Goal: Task Accomplishment & Management: Complete application form

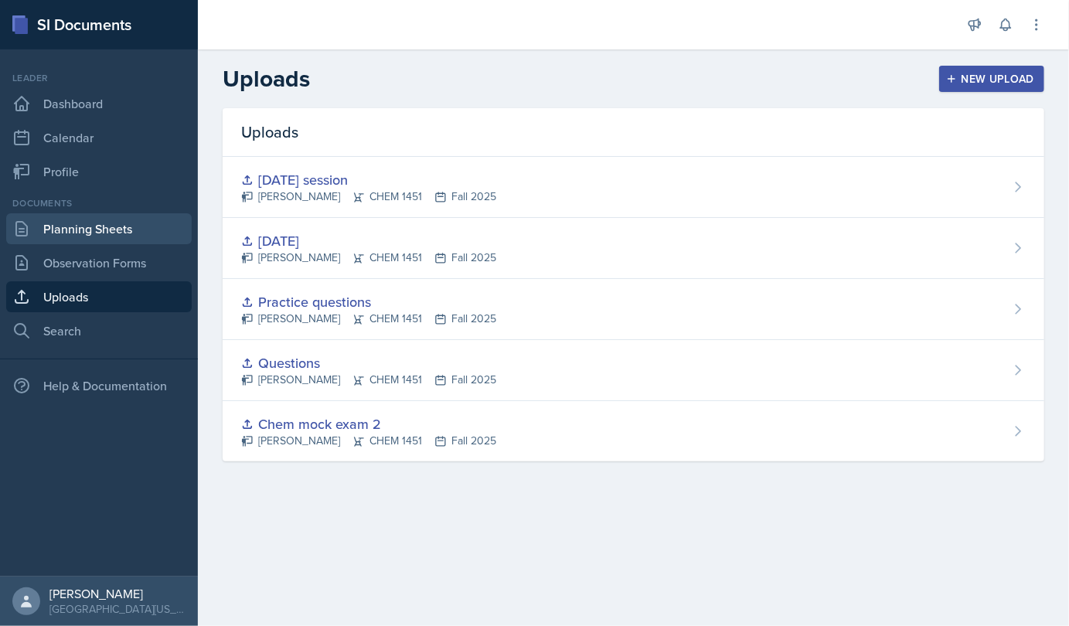
click at [52, 220] on link "Planning Sheets" at bounding box center [99, 228] width 186 height 31
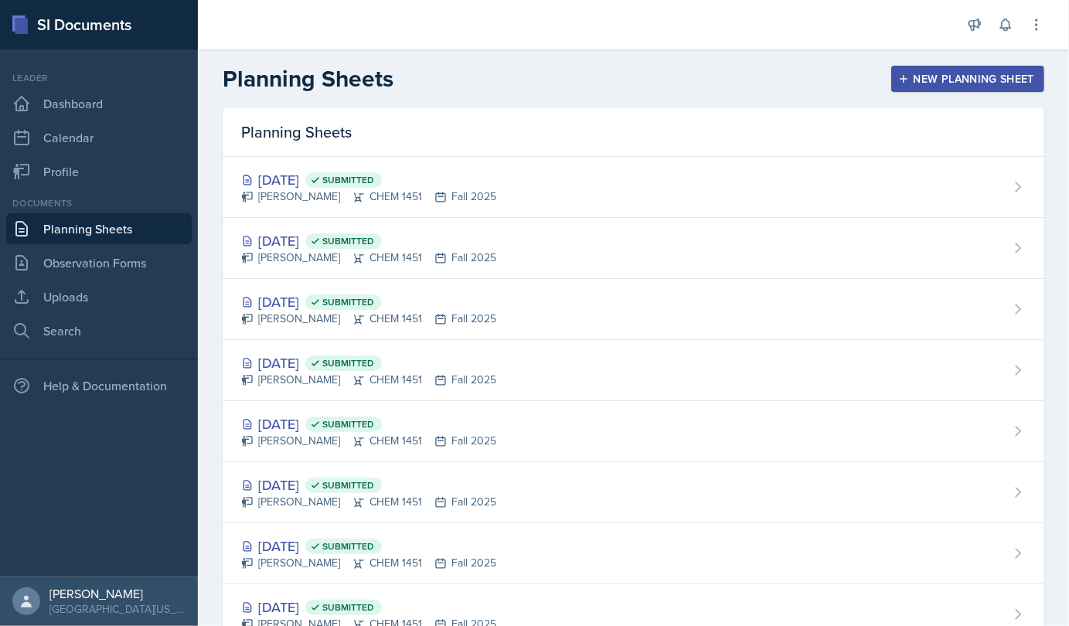
click at [490, 73] on div "New Planning Sheet" at bounding box center [967, 79] width 133 height 12
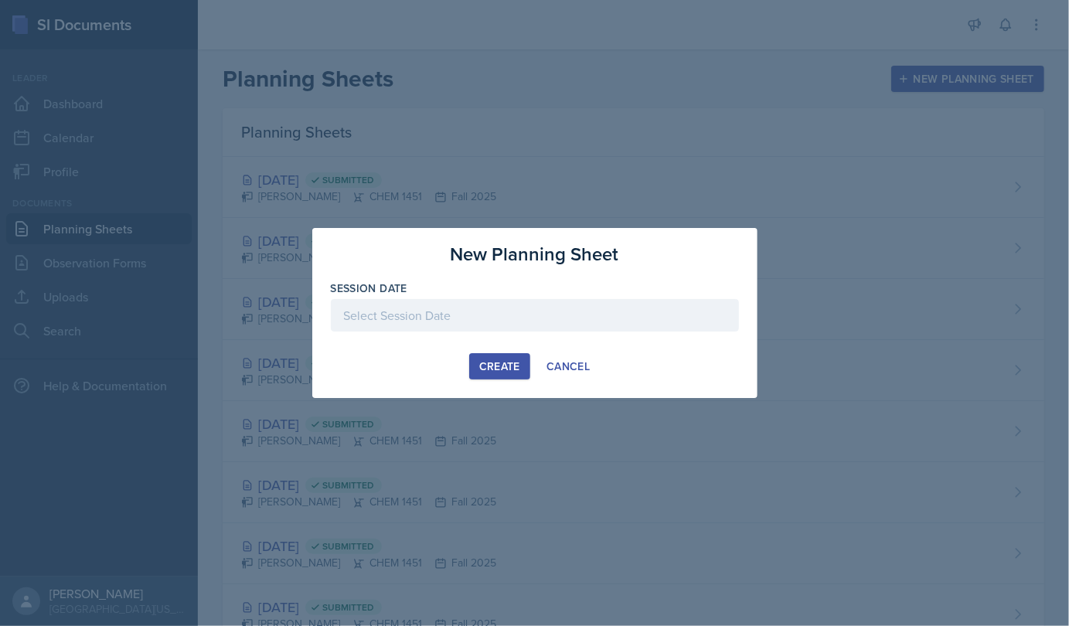
click at [381, 320] on div at bounding box center [535, 315] width 408 height 32
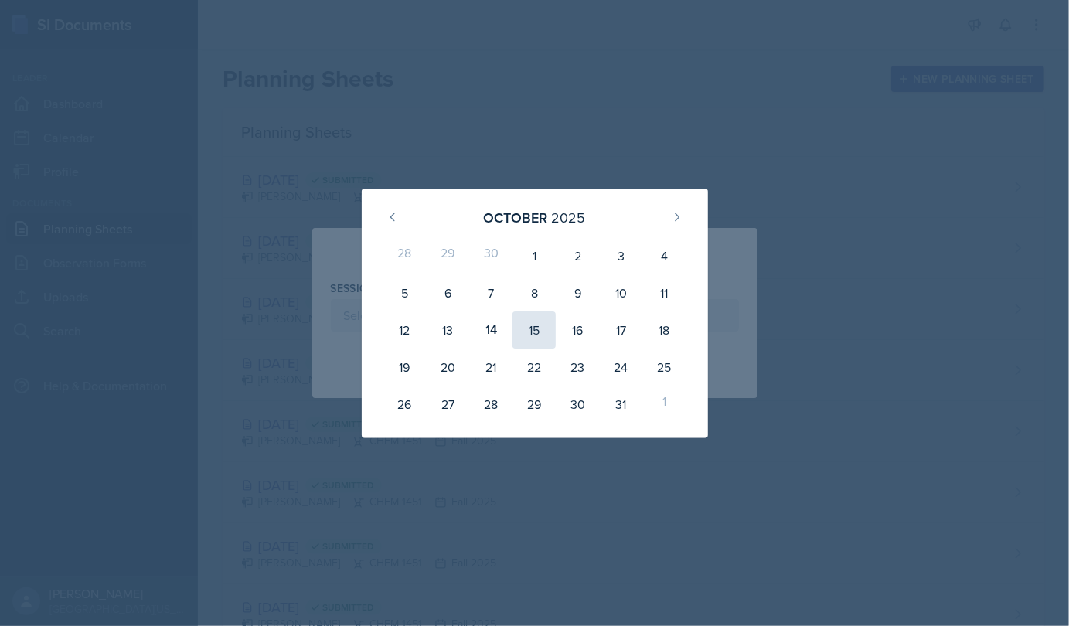
click at [490, 320] on div "15" at bounding box center [534, 330] width 43 height 37
type input "[DATE]"
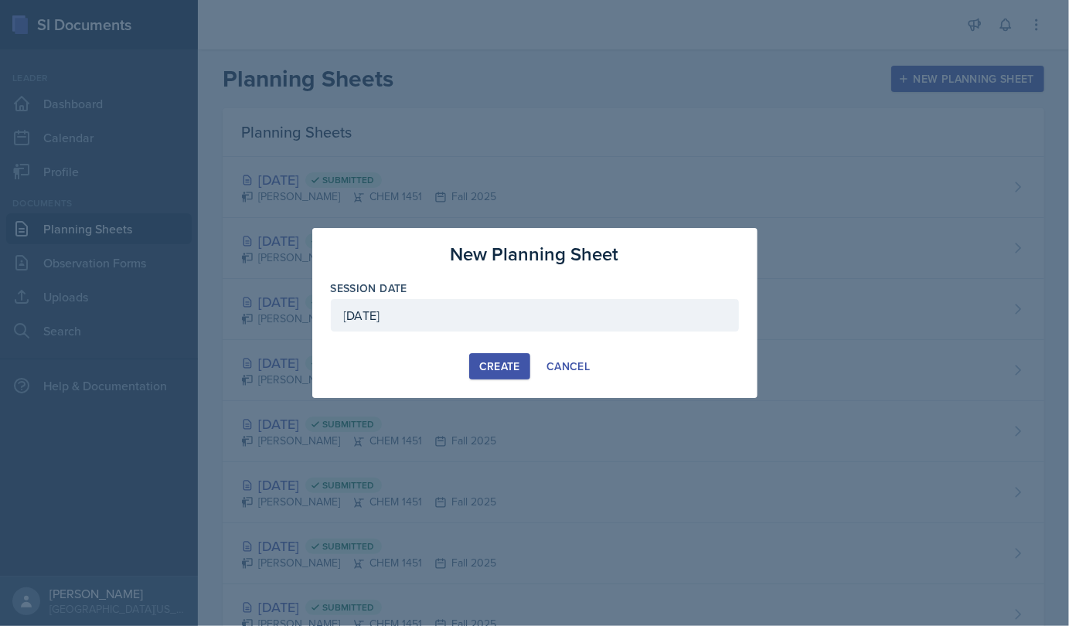
click at [490, 356] on button "Create" at bounding box center [499, 366] width 61 height 26
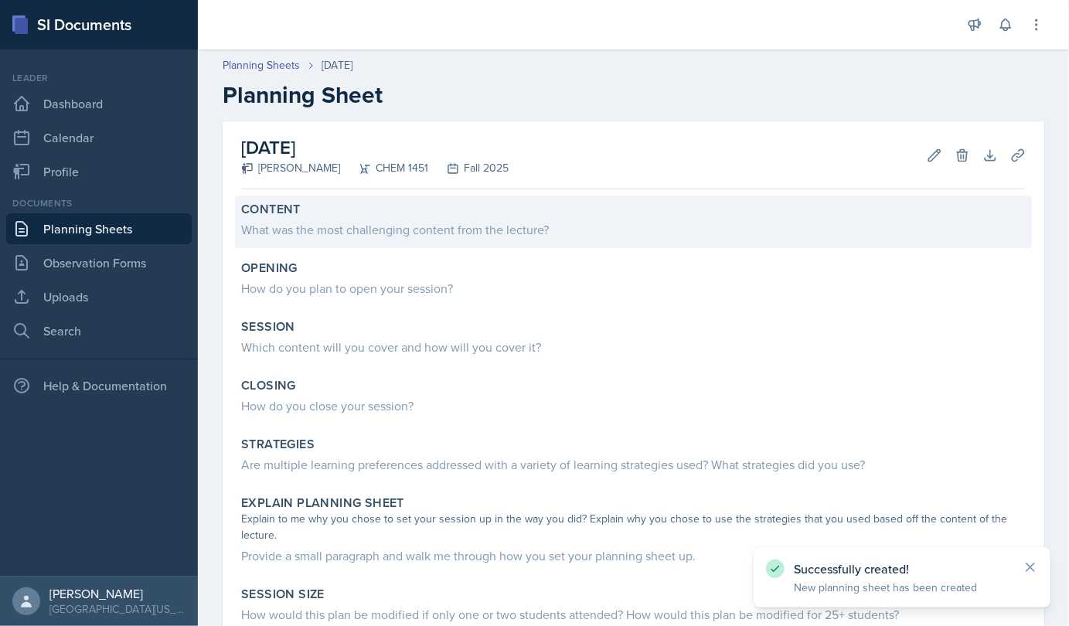
click at [346, 237] on div "What was the most challenging content from the lecture?" at bounding box center [633, 229] width 785 height 19
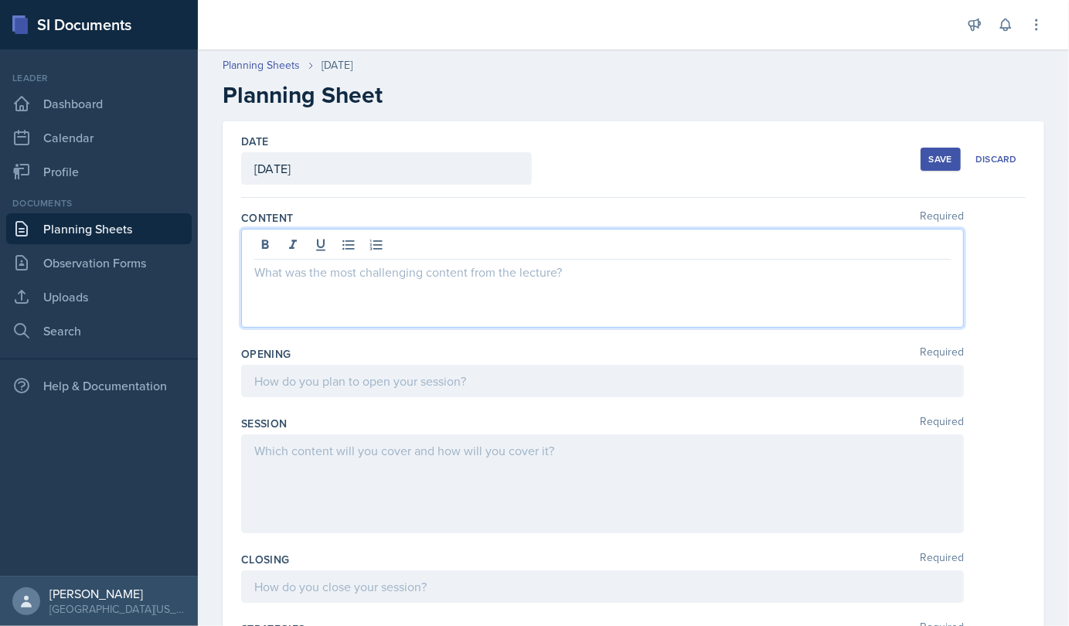
click at [308, 235] on div at bounding box center [602, 278] width 723 height 99
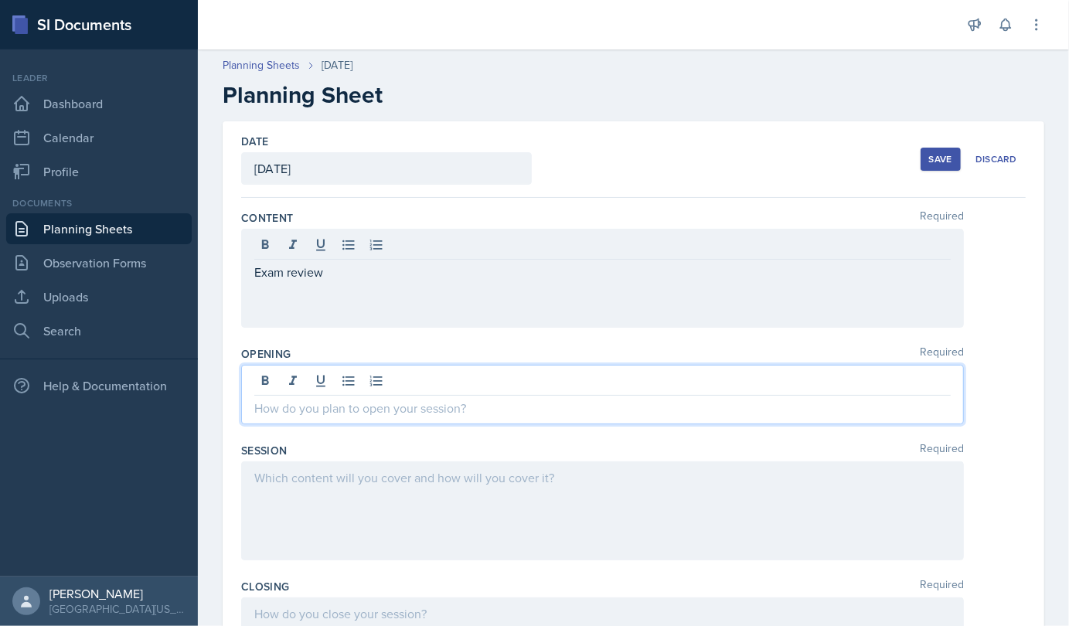
click at [329, 383] on div at bounding box center [602, 395] width 723 height 60
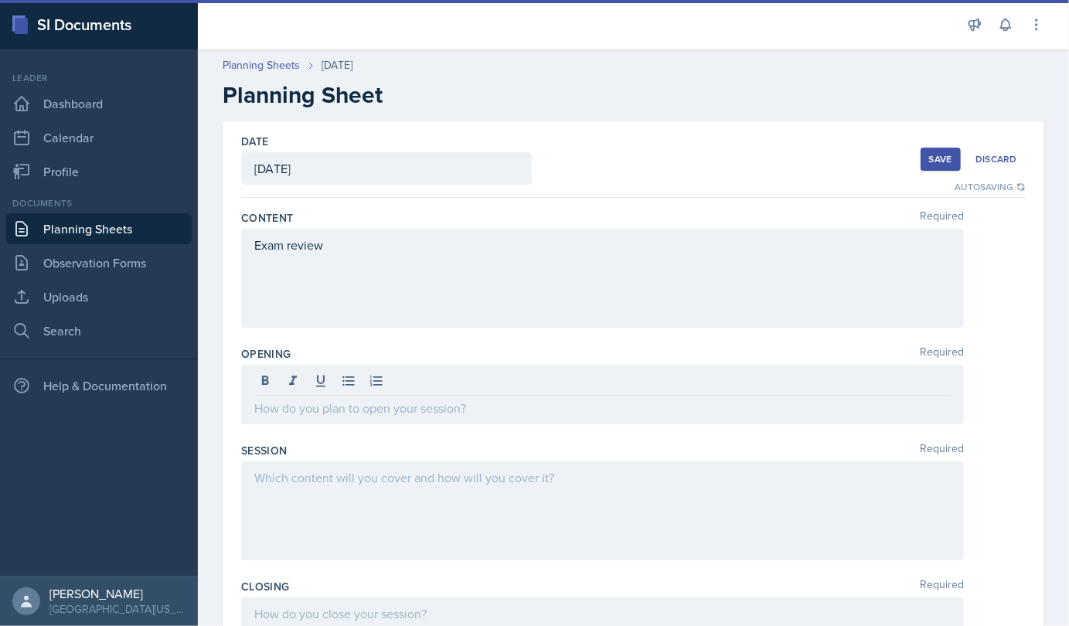
drag, startPoint x: 267, startPoint y: 417, endPoint x: 246, endPoint y: 400, distance: 26.4
click at [246, 400] on div at bounding box center [602, 395] width 723 height 60
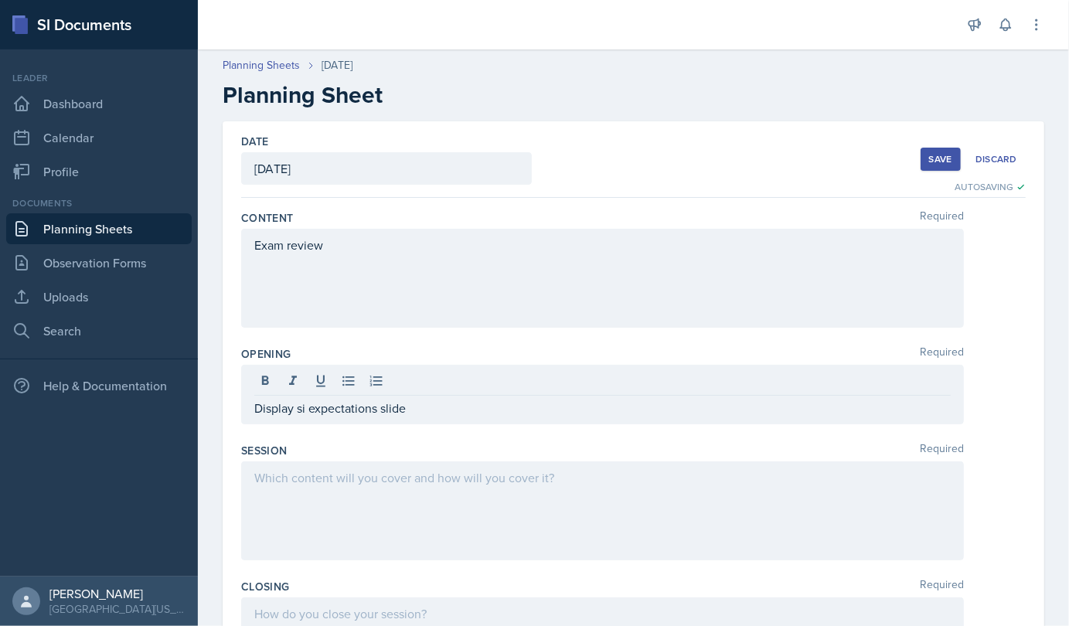
click at [320, 503] on div at bounding box center [602, 511] width 723 height 99
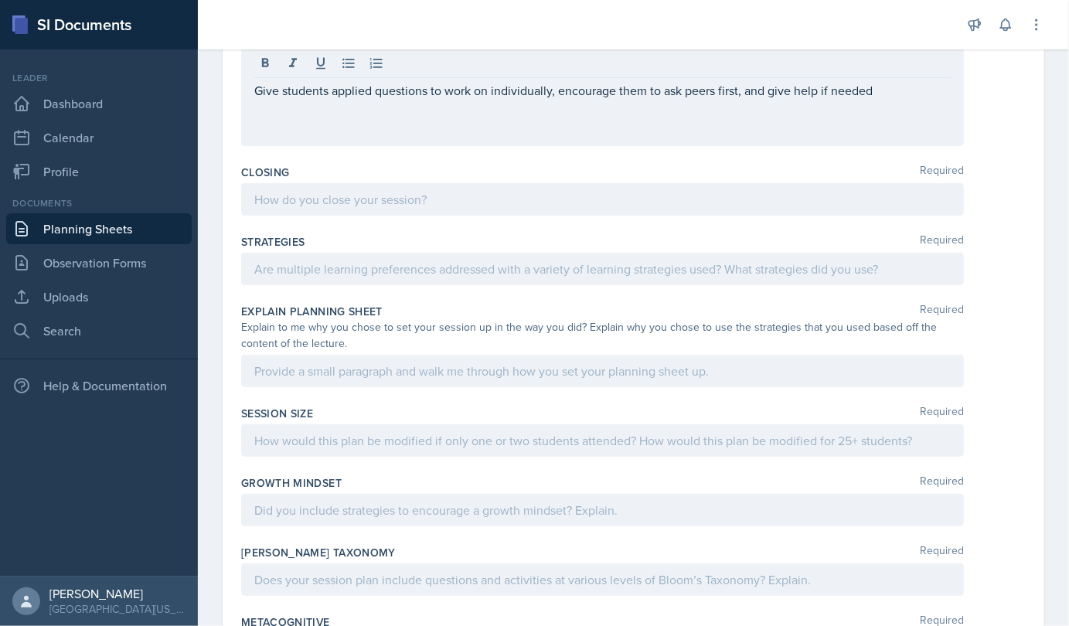
click at [314, 186] on div at bounding box center [602, 199] width 723 height 32
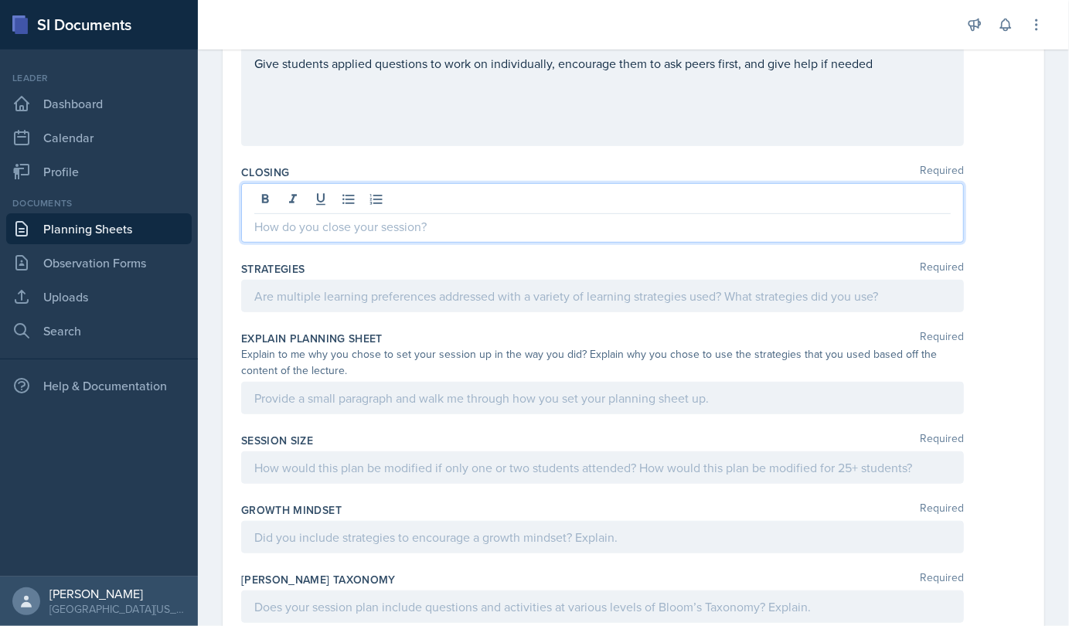
scroll to position [387, 0]
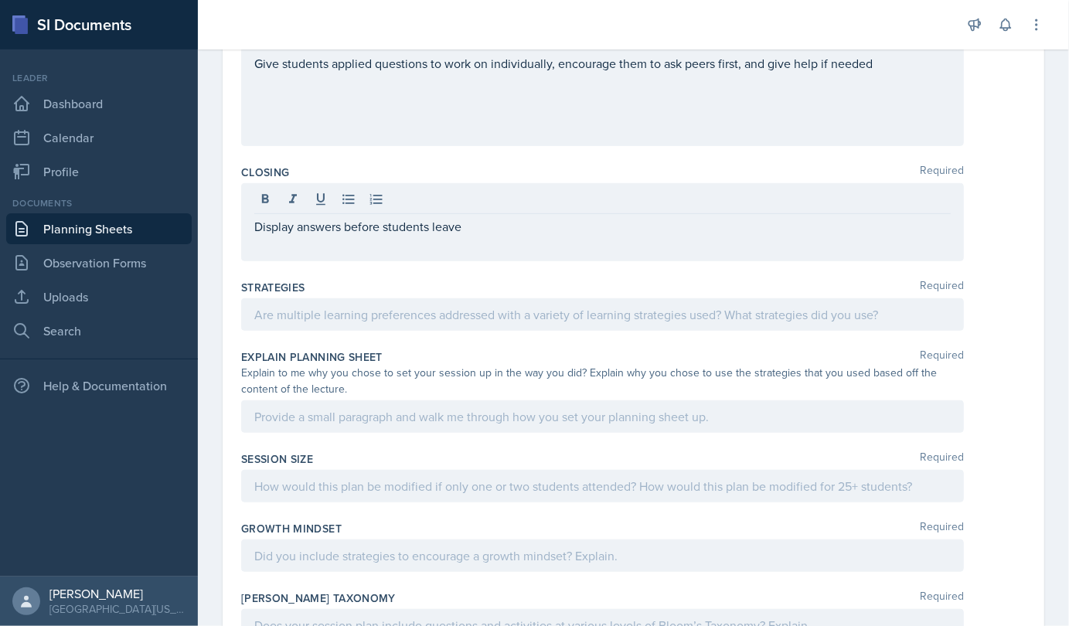
click at [316, 322] on div at bounding box center [602, 314] width 723 height 32
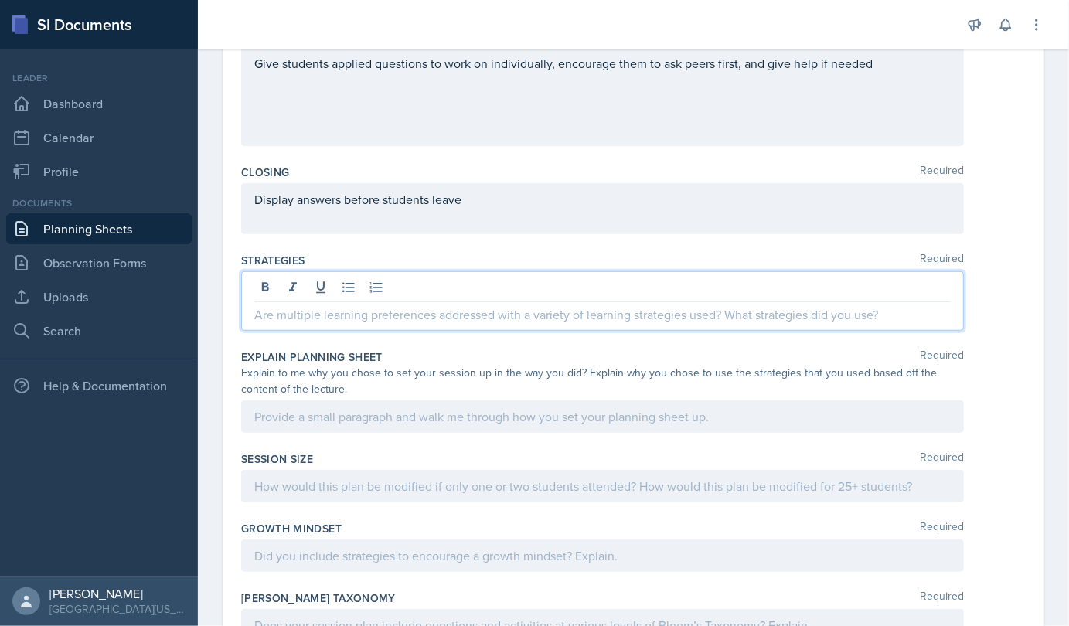
scroll to position [414, 0]
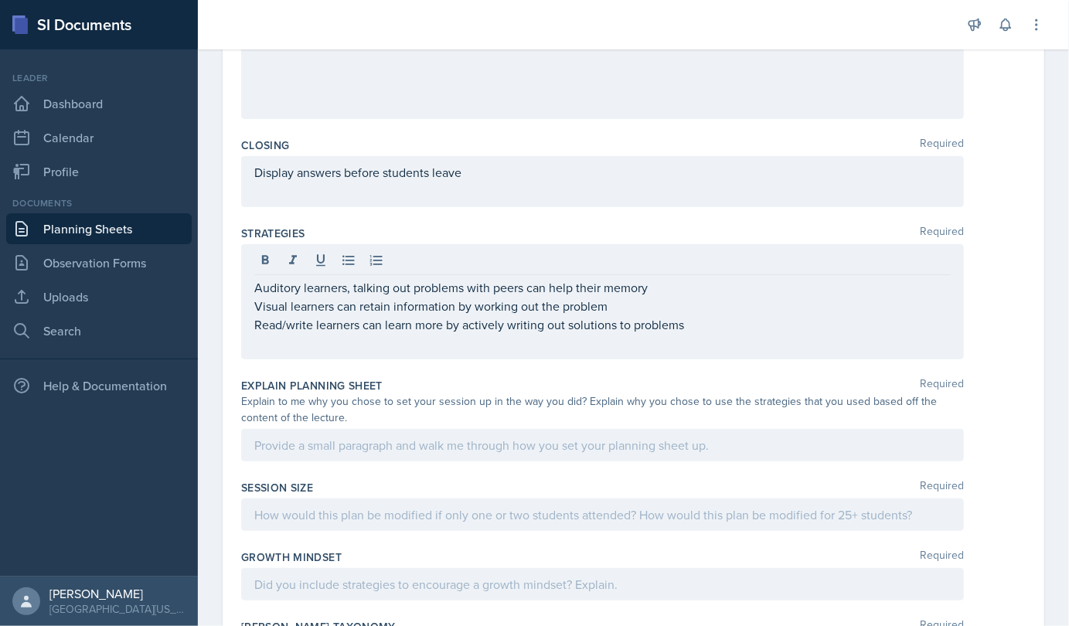
click at [295, 455] on div at bounding box center [602, 445] width 723 height 32
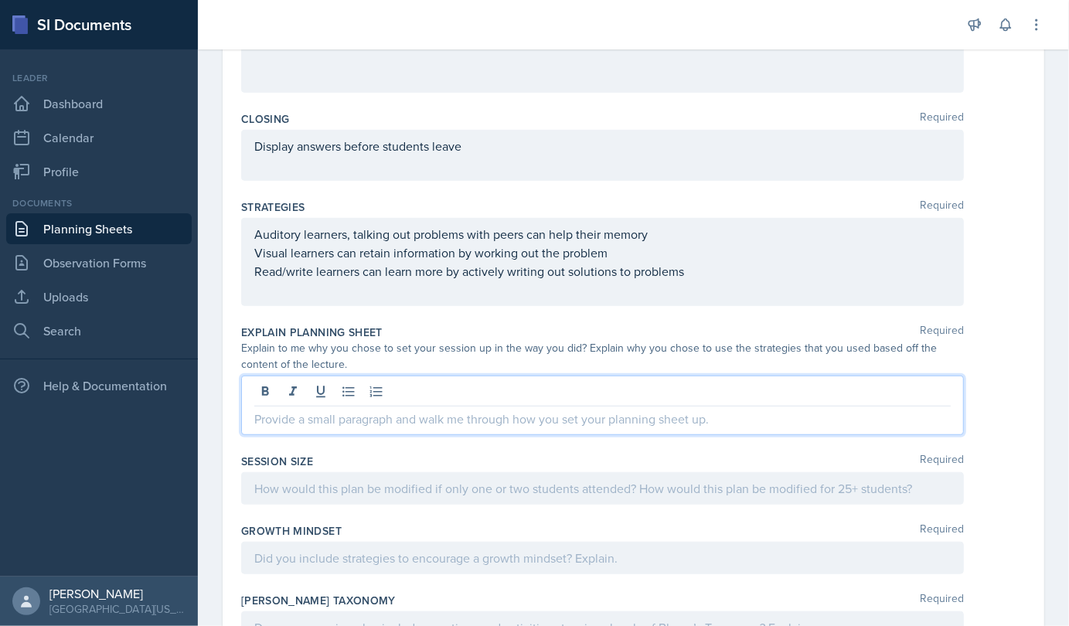
scroll to position [584, 0]
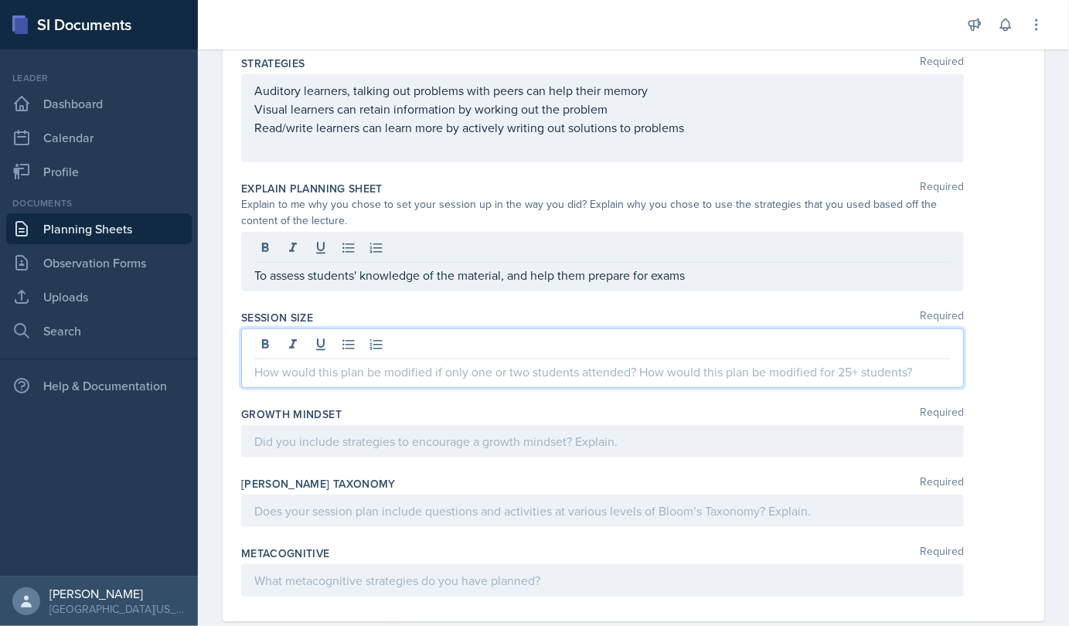
click at [292, 339] on div at bounding box center [602, 359] width 723 height 60
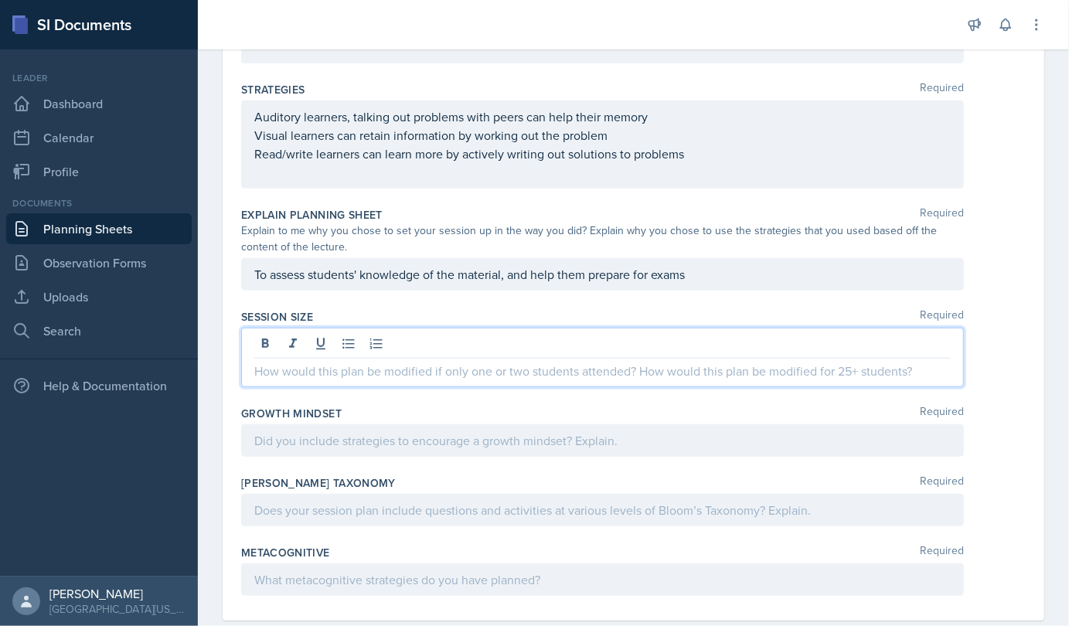
click at [273, 373] on p at bounding box center [602, 371] width 697 height 19
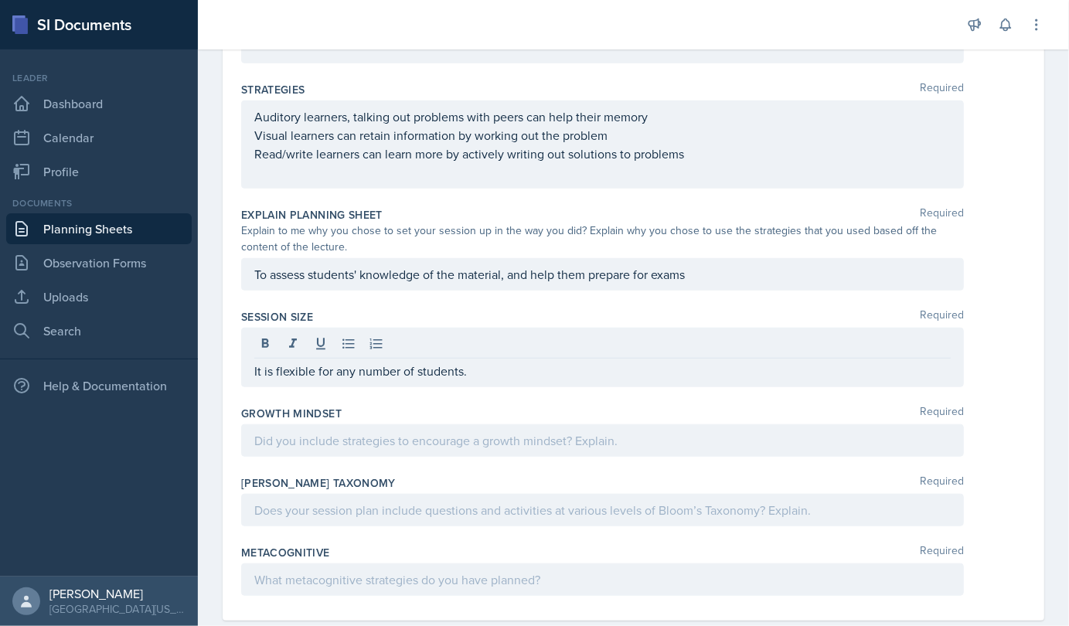
click at [311, 447] on div at bounding box center [602, 440] width 723 height 32
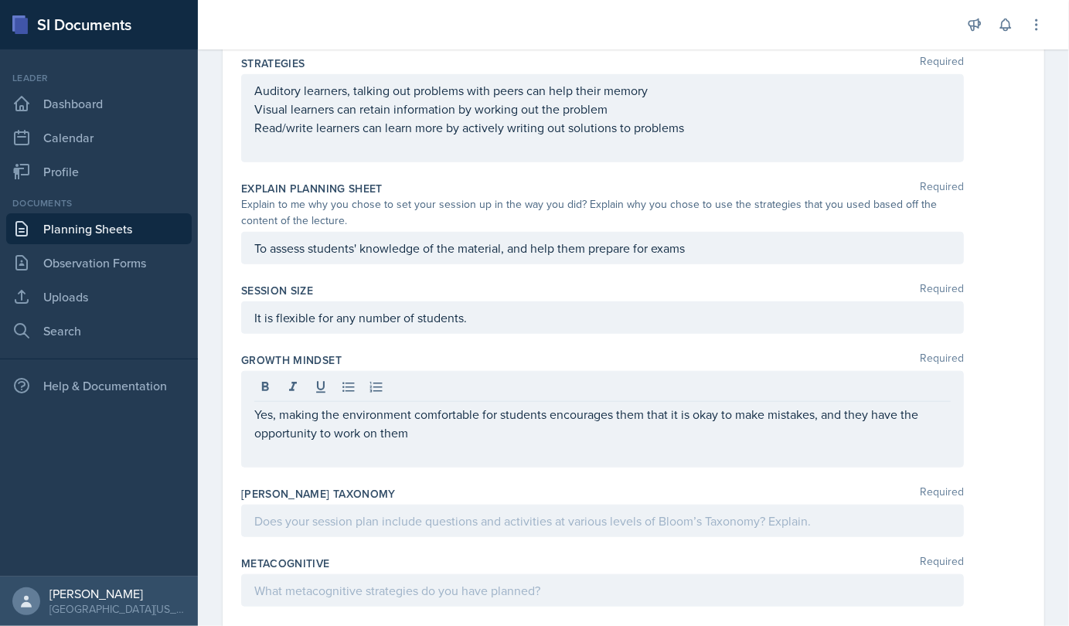
click at [329, 527] on div at bounding box center [602, 521] width 723 height 32
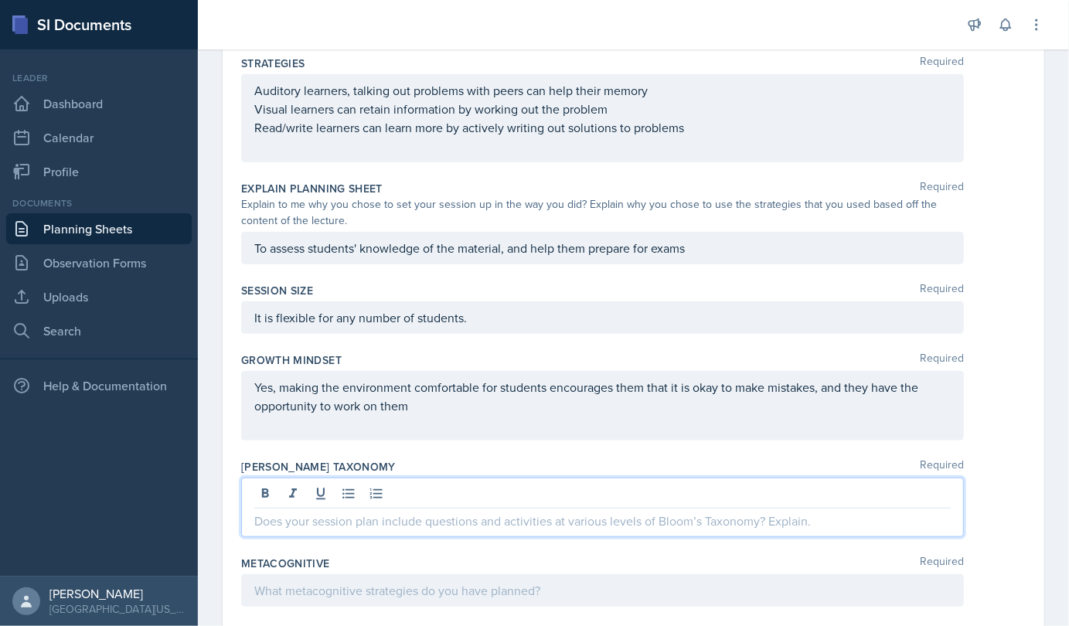
scroll to position [612, 0]
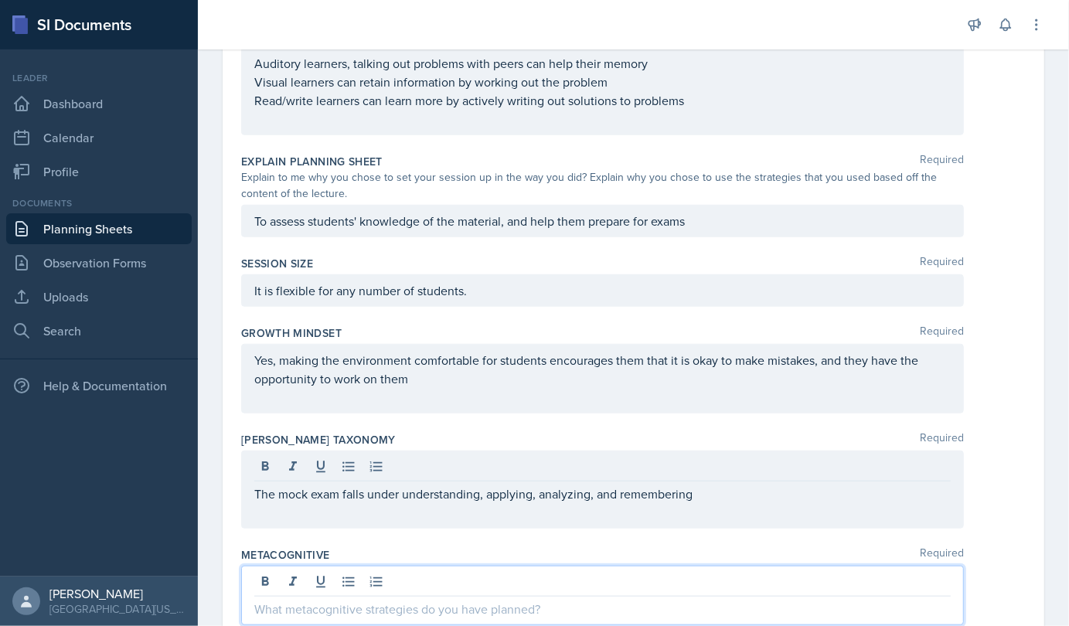
click at [353, 574] on div at bounding box center [602, 596] width 723 height 60
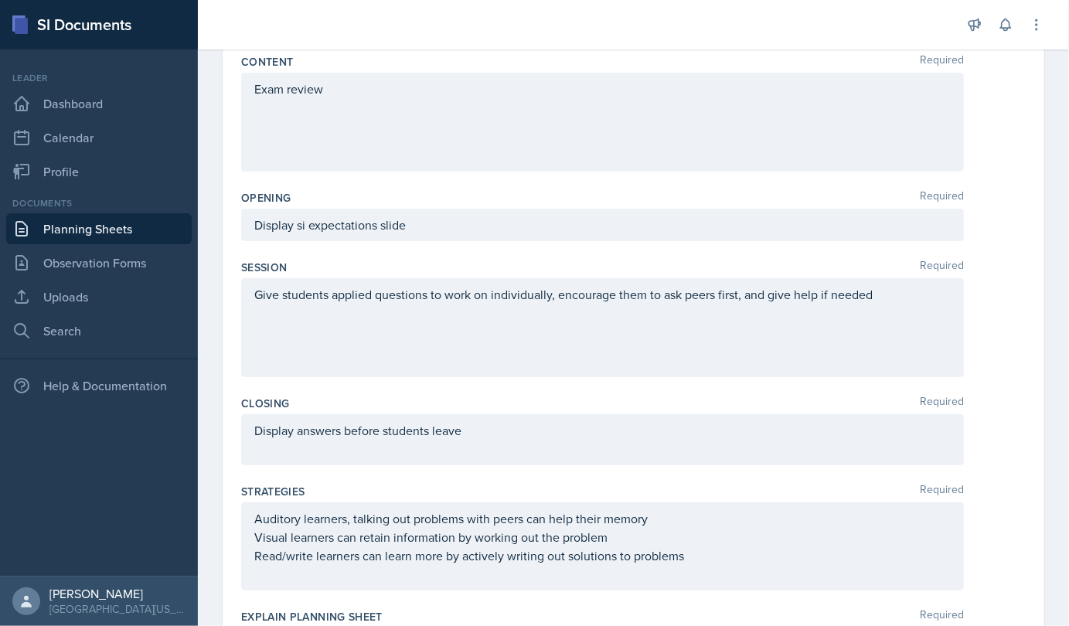
scroll to position [0, 0]
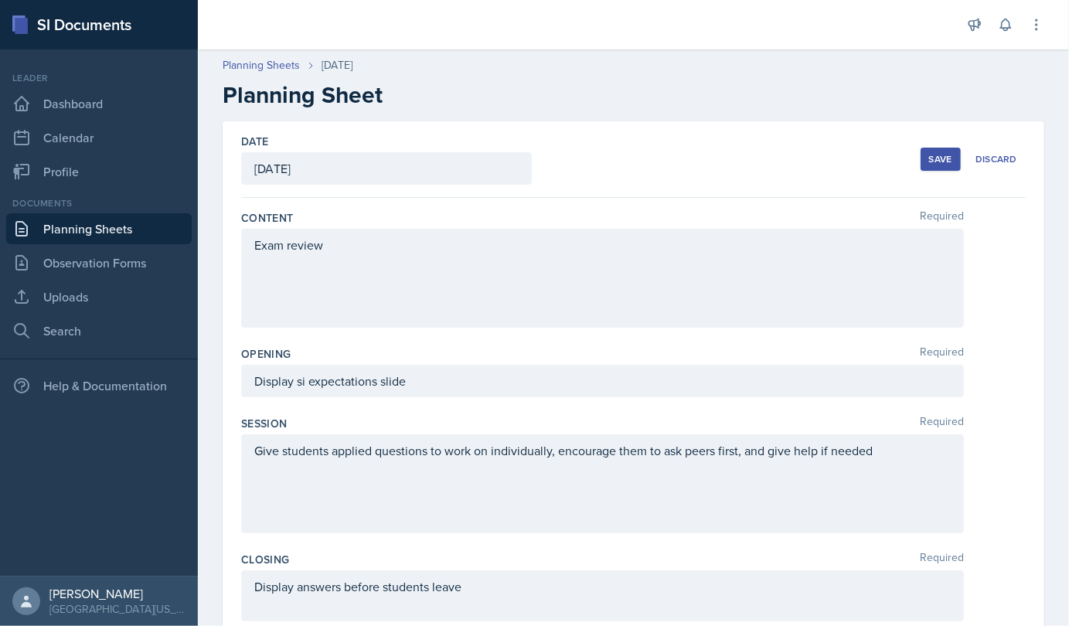
click at [490, 158] on div "Save" at bounding box center [940, 159] width 23 height 12
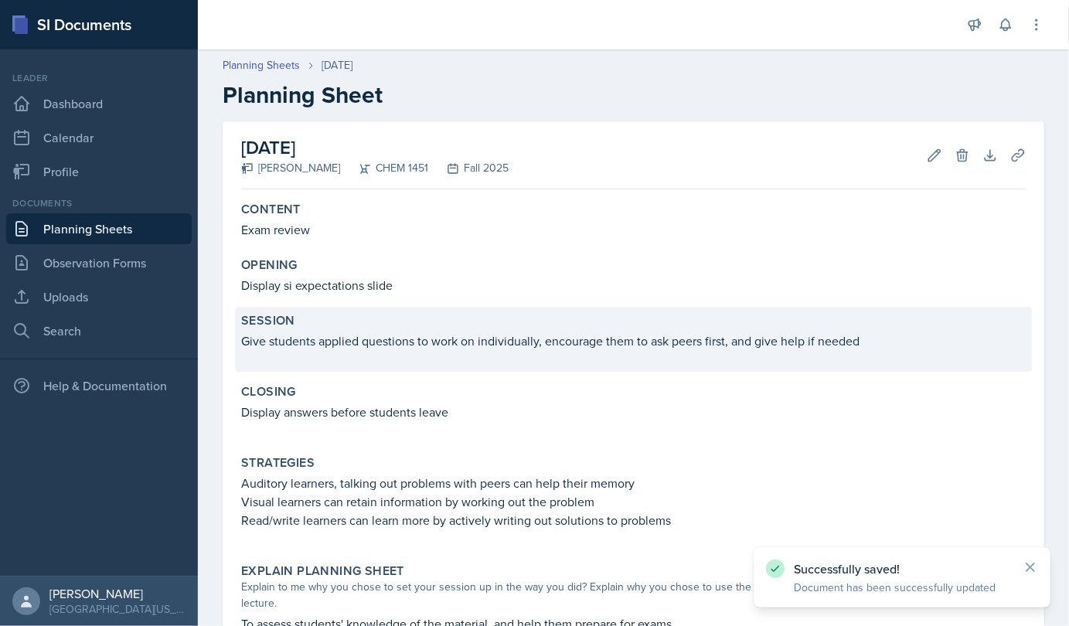
scroll to position [385, 0]
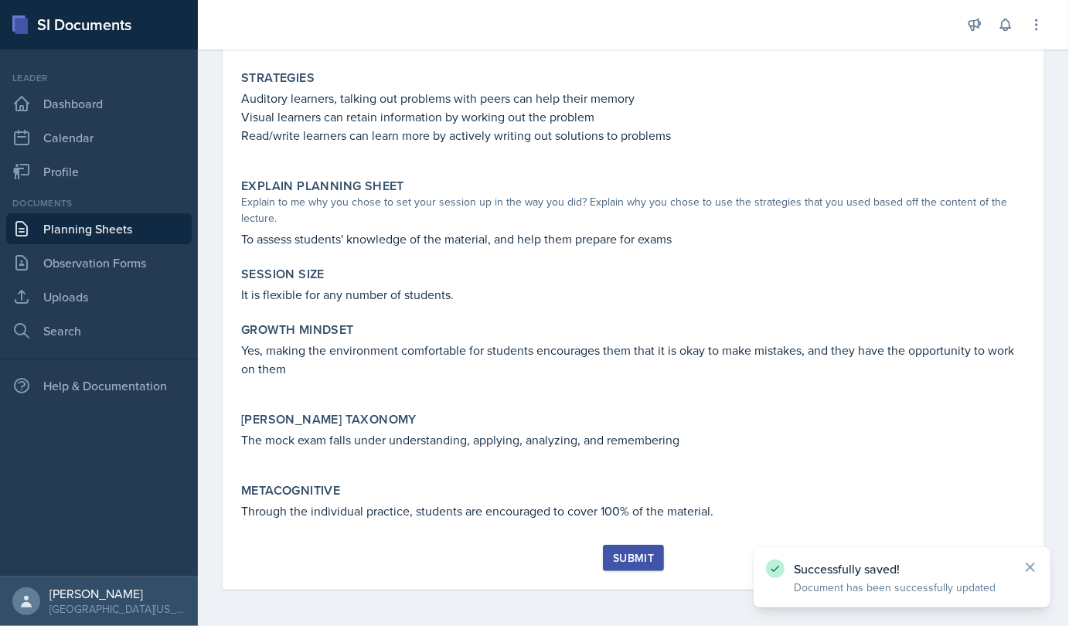
click at [490, 555] on div "Submit" at bounding box center [633, 558] width 41 height 12
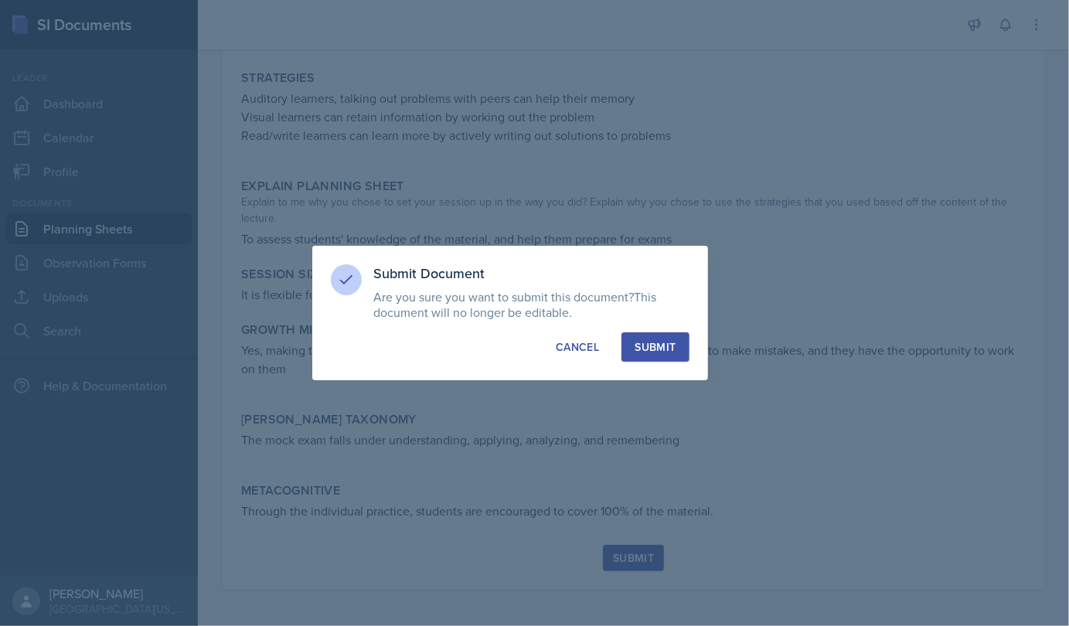
click at [490, 346] on div "Submit" at bounding box center [655, 346] width 41 height 15
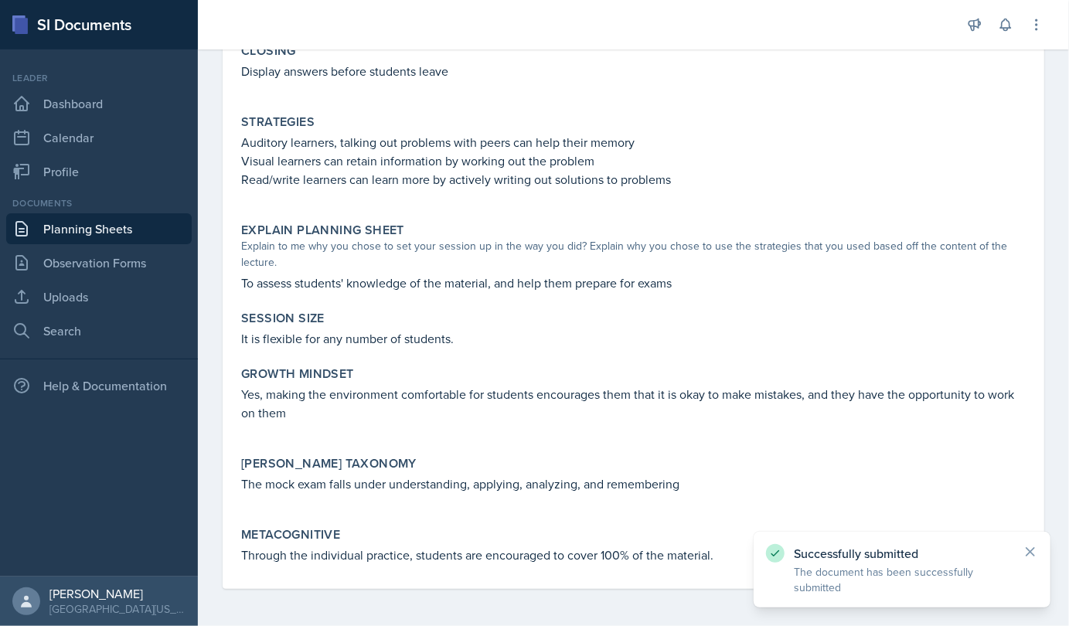
scroll to position [340, 0]
click at [101, 224] on link "Planning Sheets" at bounding box center [99, 228] width 186 height 31
